Goal: Task Accomplishment & Management: Use online tool/utility

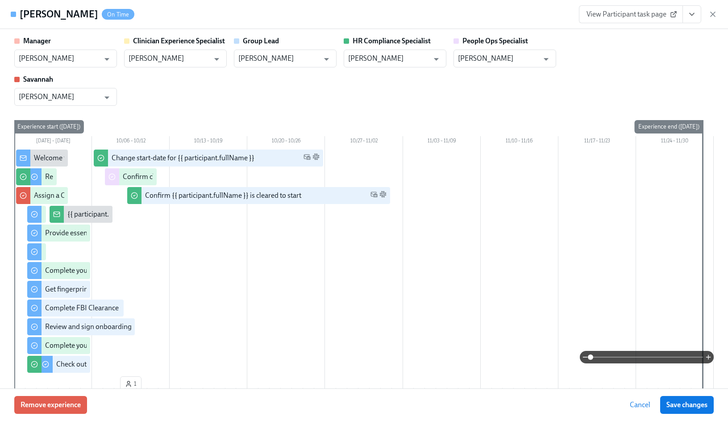
scroll to position [906, 1]
click at [712, 16] on icon "button" at bounding box center [713, 14] width 9 height 9
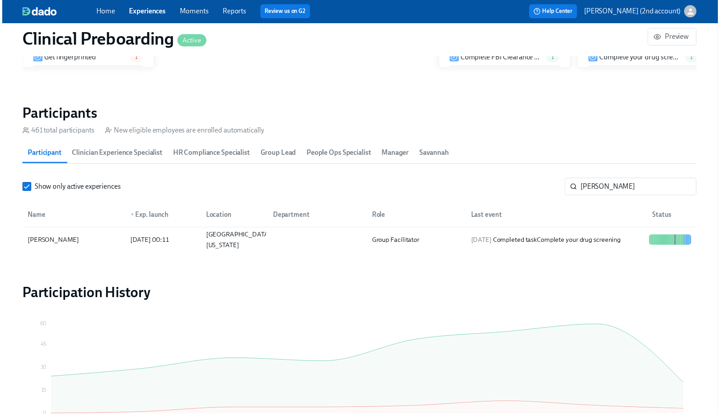
scroll to position [0, 11017]
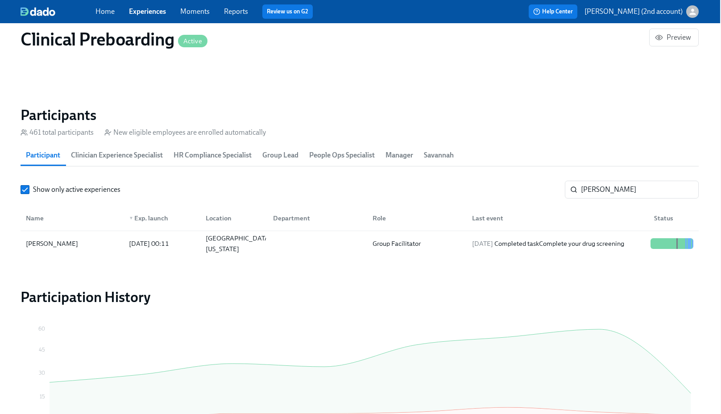
click at [151, 9] on link "Experiences" at bounding box center [147, 11] width 37 height 8
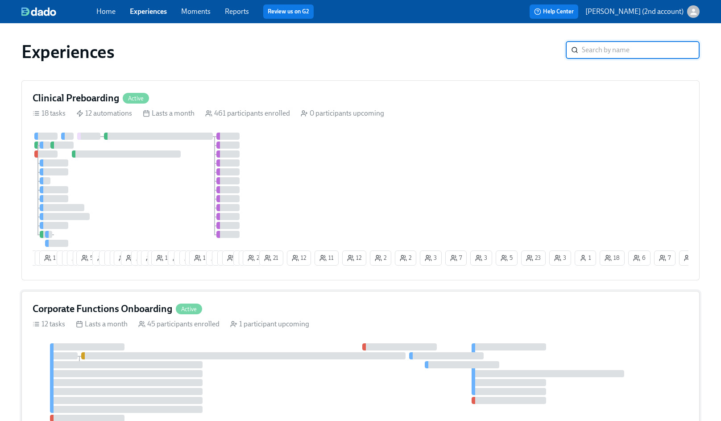
click at [420, 329] on div "12 tasks Lasts a month 45 participants enrolled 1 participant upcoming" at bounding box center [361, 324] width 656 height 10
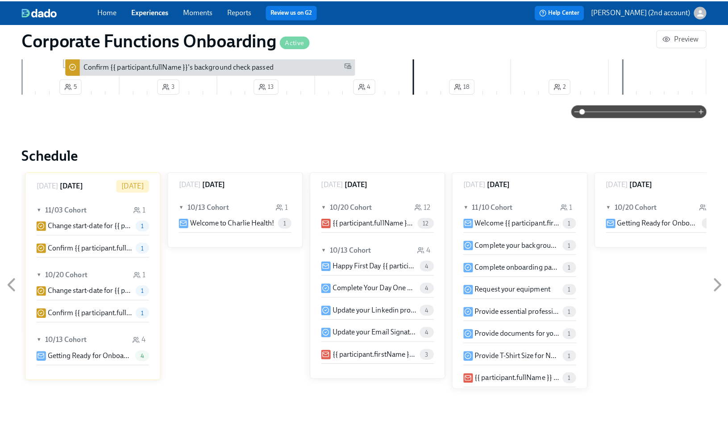
scroll to position [799, 0]
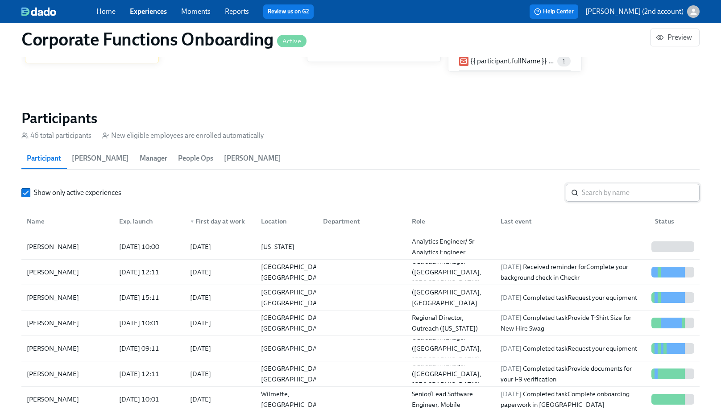
click at [615, 194] on input "search" at bounding box center [641, 193] width 118 height 18
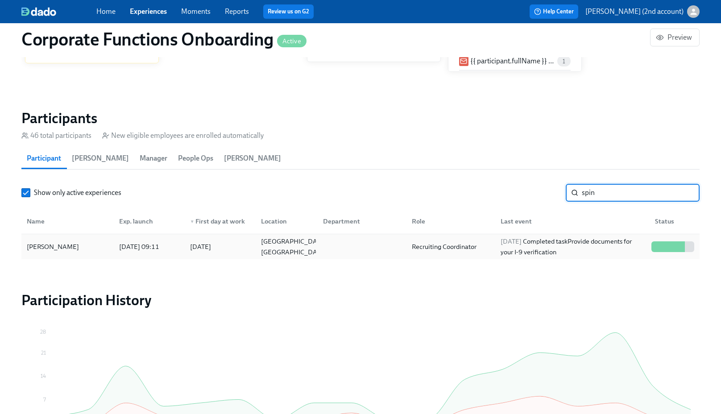
type input "spin"
click at [378, 254] on div at bounding box center [360, 247] width 89 height 18
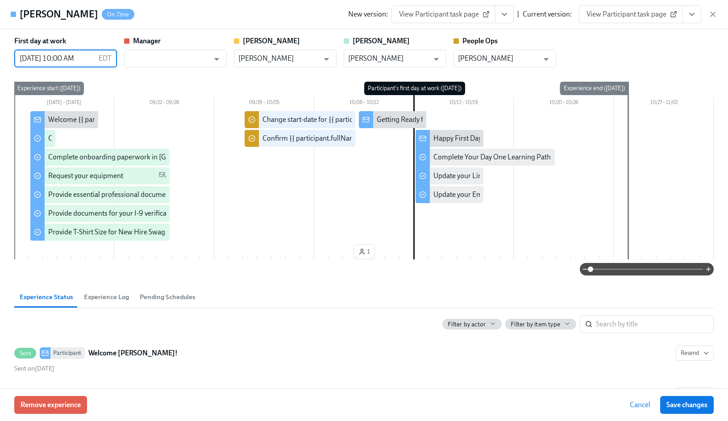
click at [68, 59] on input "[DATE] 10:00 AM" at bounding box center [54, 59] width 81 height 18
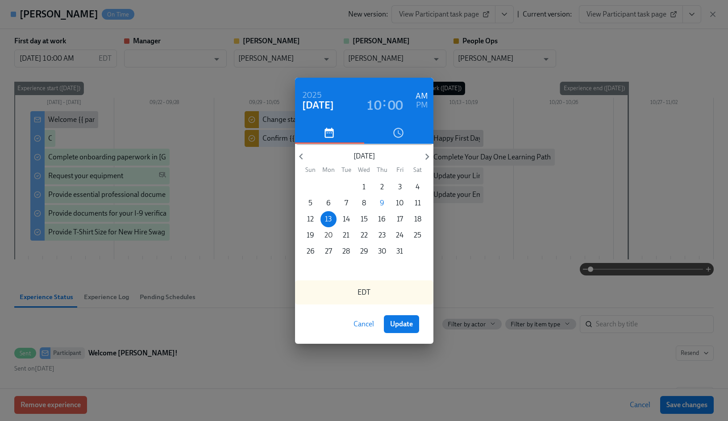
click at [329, 235] on p "20" at bounding box center [329, 235] width 8 height 10
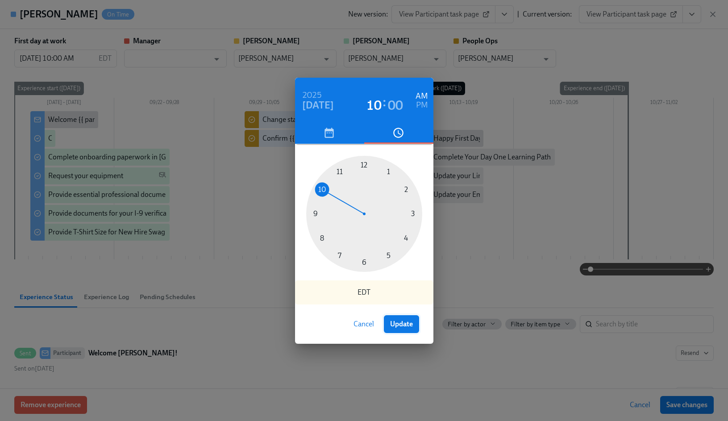
click at [400, 326] on span "Update" at bounding box center [401, 324] width 23 height 9
type input "[DATE] 10:00 AM"
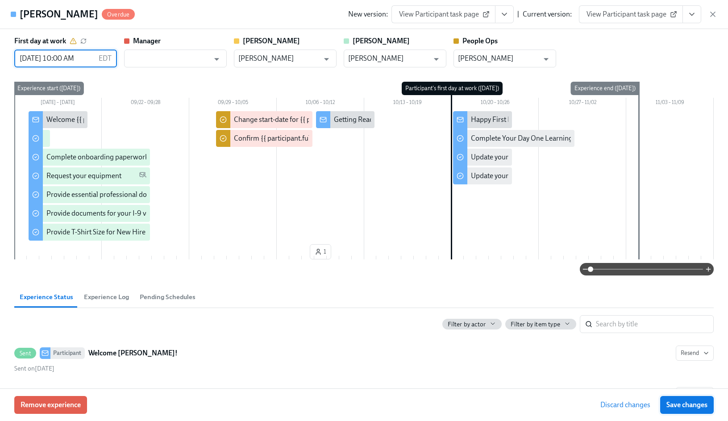
click at [702, 403] on span "Save changes" at bounding box center [687, 404] width 41 height 9
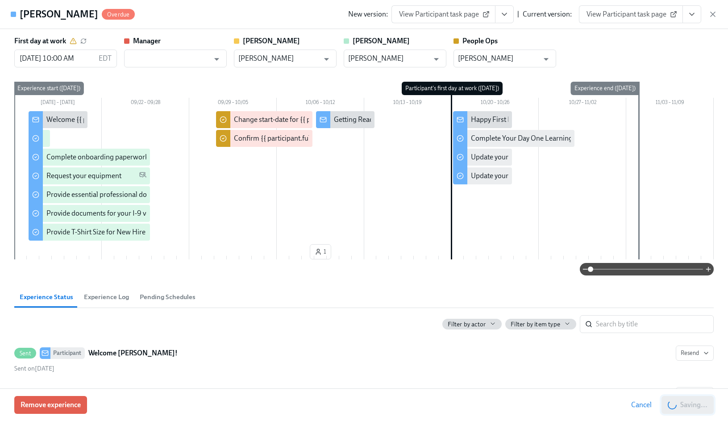
type input "[DATE] 10:00 AM"
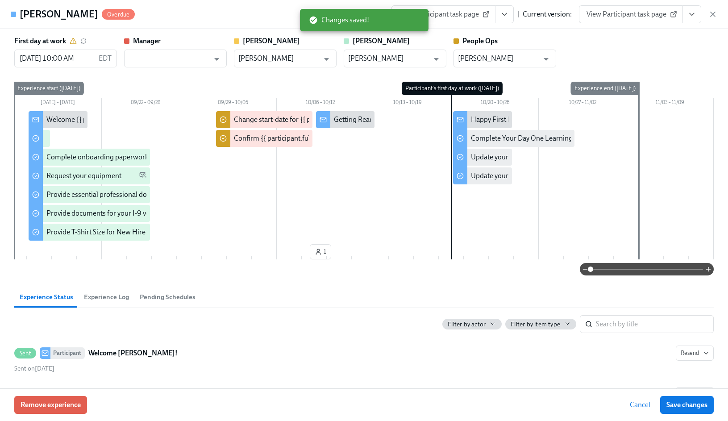
click at [695, 17] on icon "View task page" at bounding box center [692, 14] width 9 height 9
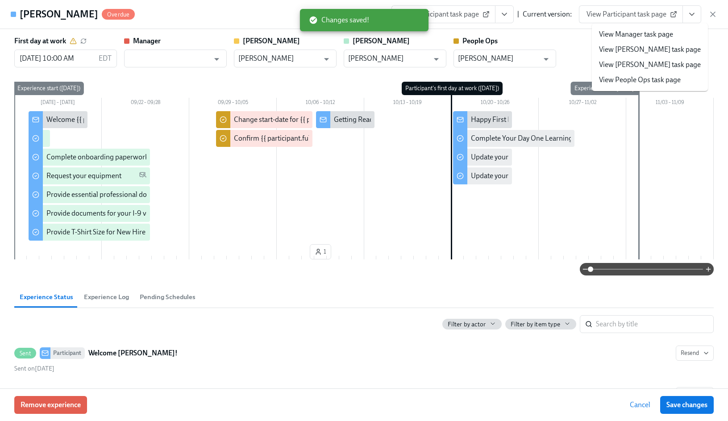
click at [660, 78] on link "View People Ops task page" at bounding box center [640, 80] width 82 height 10
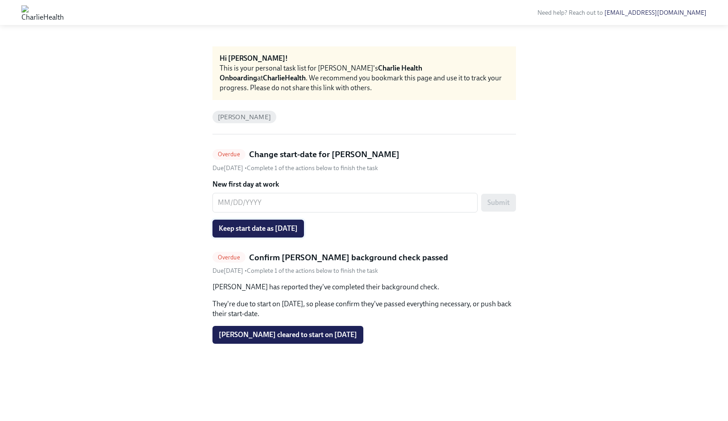
click at [295, 231] on span "Keep start date as 10/20/2025" at bounding box center [258, 228] width 79 height 9
click at [325, 329] on button "Isabella Spina cleared to start on 10/20/2025" at bounding box center [288, 335] width 151 height 18
